Goal: Check status: Check status

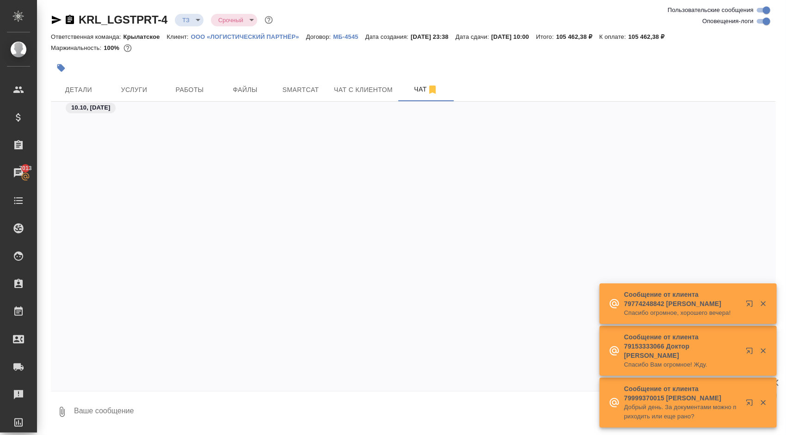
scroll to position [864, 0]
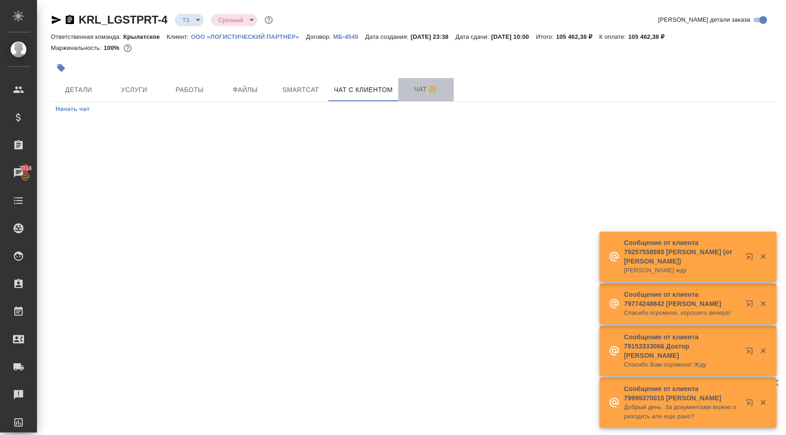
click at [419, 92] on span "Чат" at bounding box center [426, 90] width 44 height 12
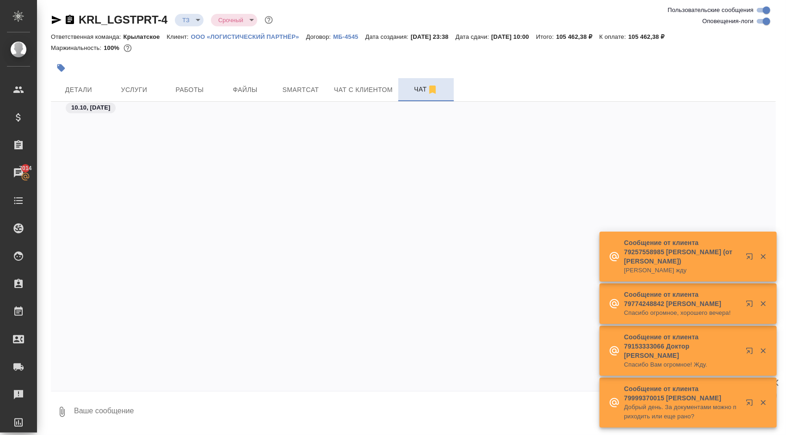
scroll to position [864, 0]
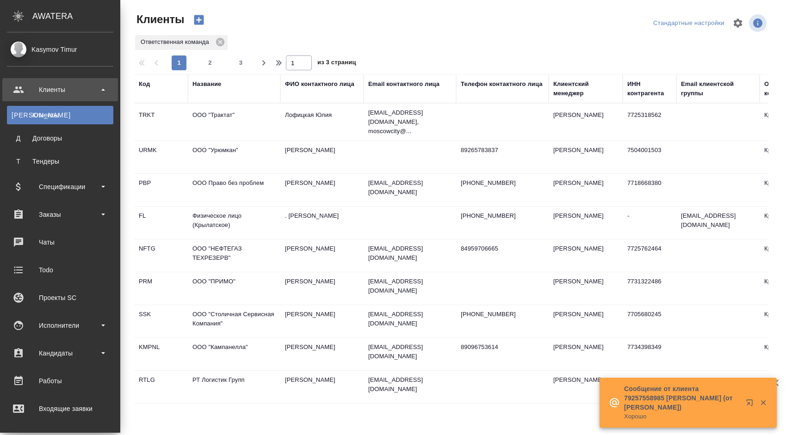
select select "RU"
click at [97, 211] on div "Заказы" at bounding box center [60, 215] width 106 height 14
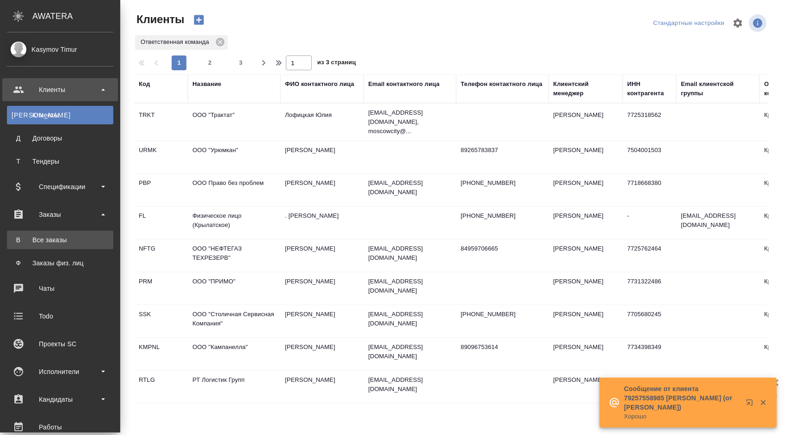
click at [71, 236] on div "Все заказы" at bounding box center [60, 239] width 97 height 9
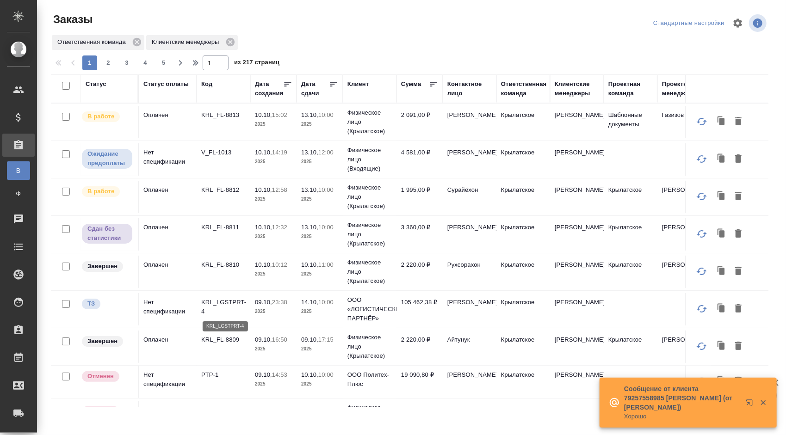
click at [216, 302] on p "KRL_LGSTPRT-4" at bounding box center [223, 307] width 44 height 18
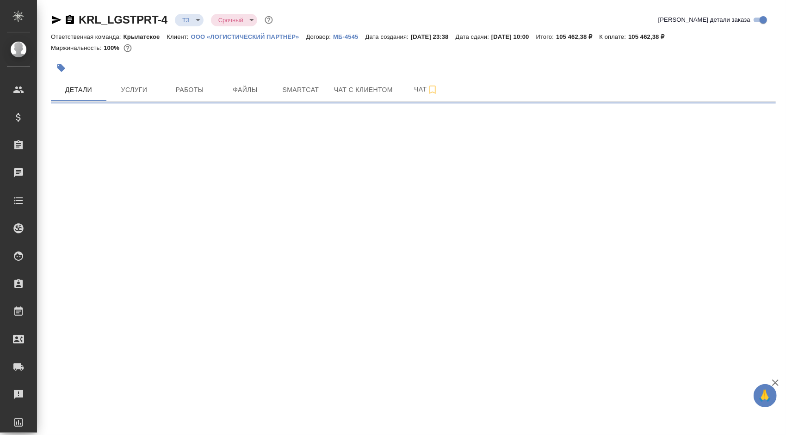
select select "RU"
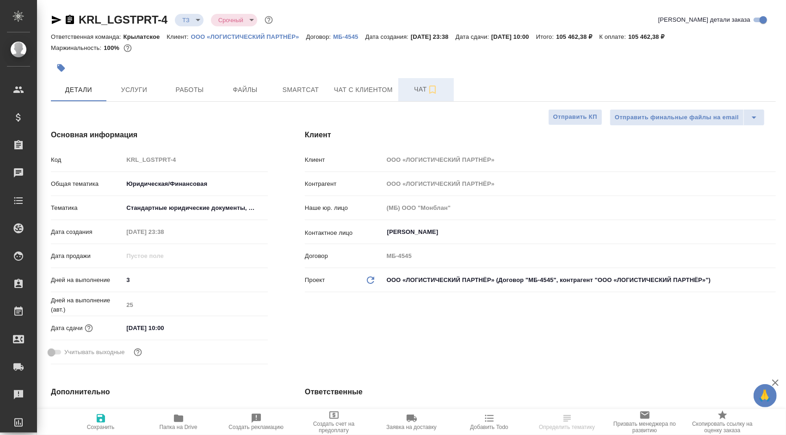
type textarea "x"
click at [412, 81] on button "Чат" at bounding box center [425, 89] width 55 height 23
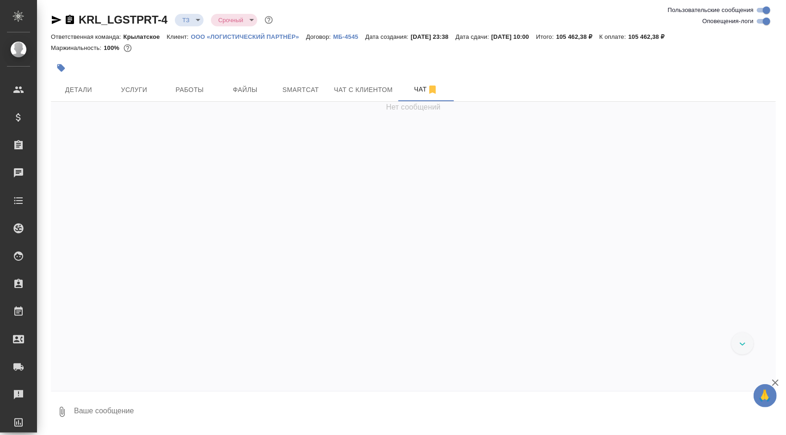
scroll to position [864, 0]
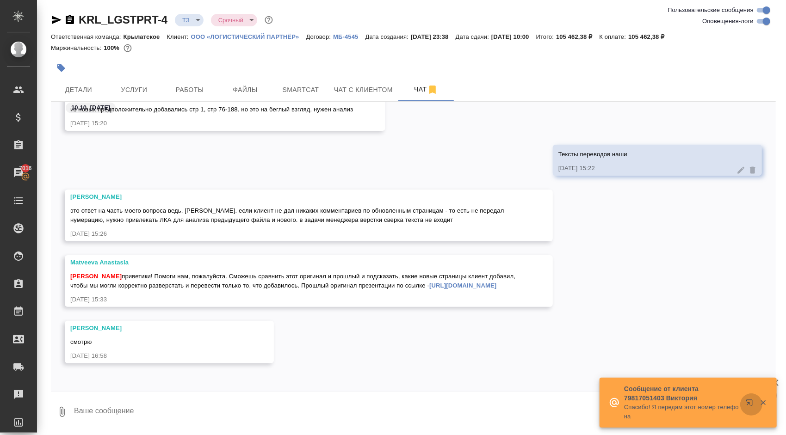
click at [747, 400] on icon "button" at bounding box center [751, 404] width 11 height 11
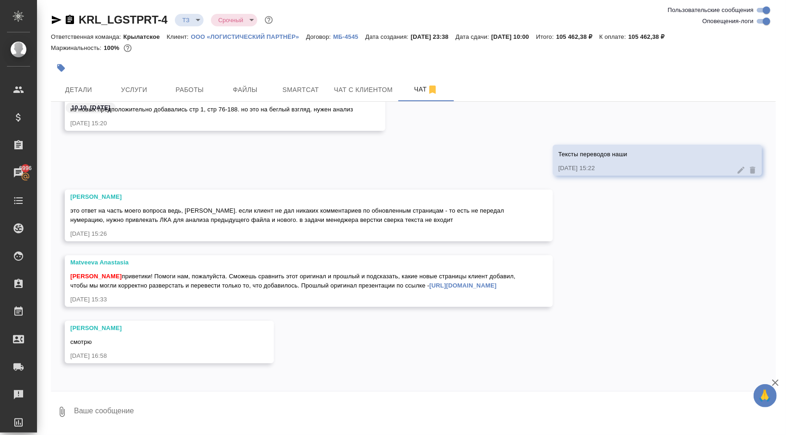
click at [429, 284] on link "https://drive.awatera.com/s/Lmmnx286SDkdJWG" at bounding box center [462, 285] width 67 height 7
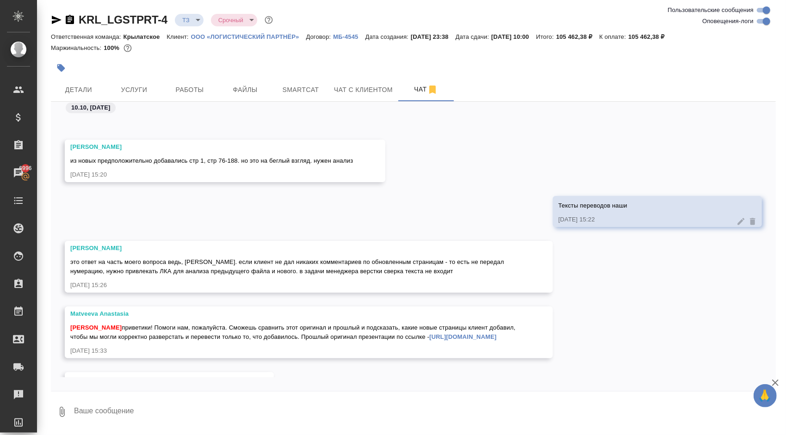
scroll to position [888, 0]
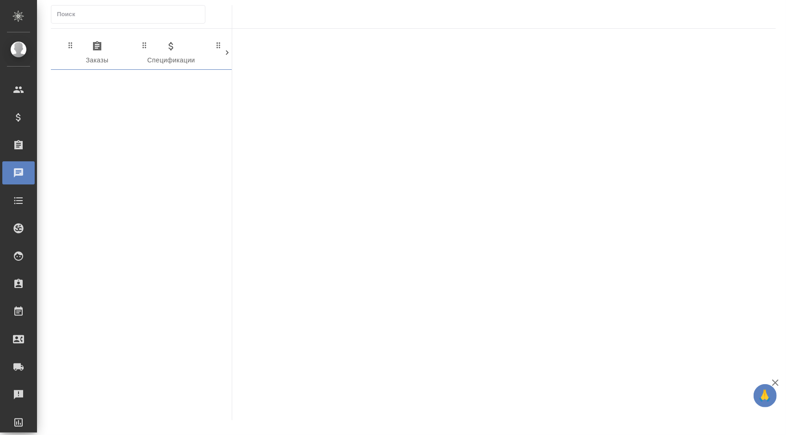
scroll to position [0, 511]
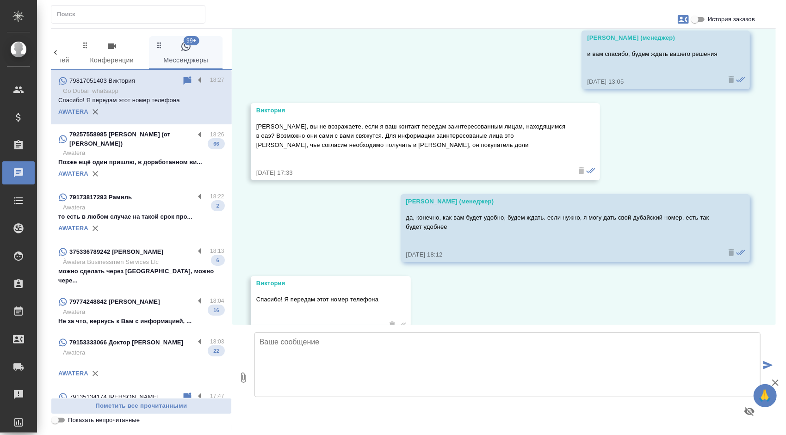
scroll to position [2777, 0]
